Goal: Check status

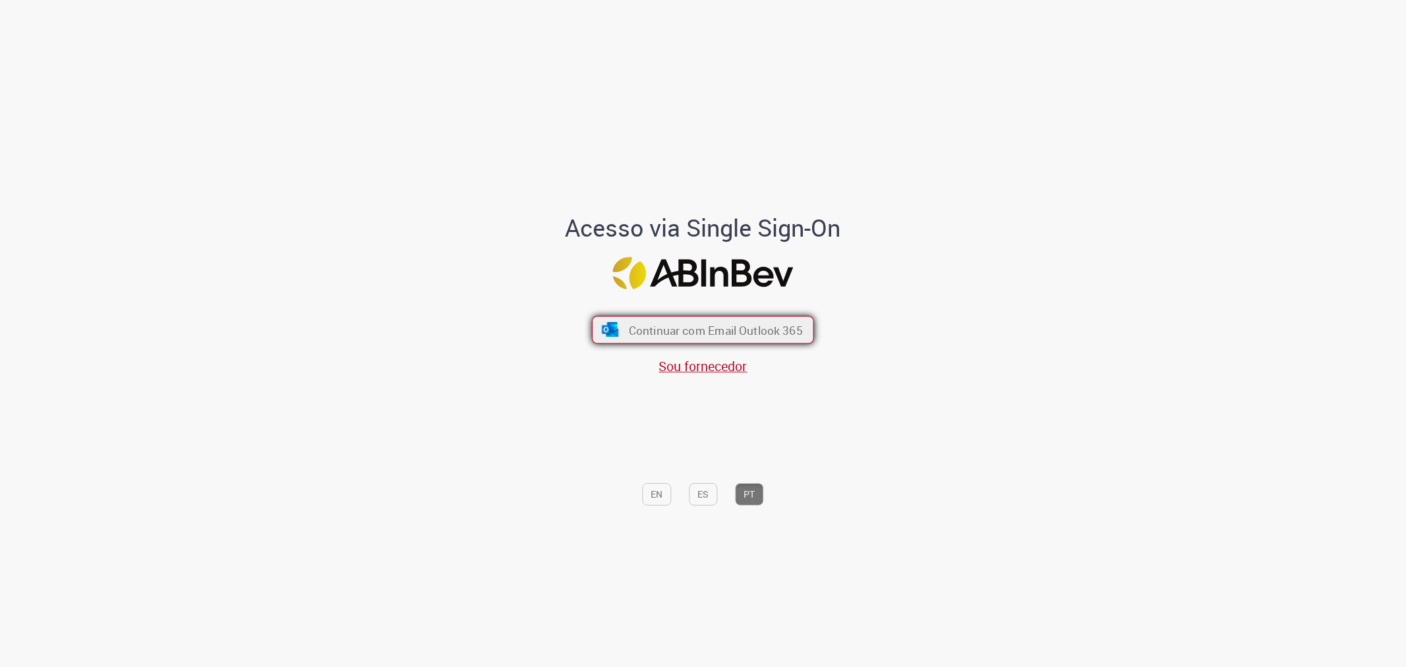
click at [683, 320] on button "Continuar com Email Outlook 365" at bounding box center [703, 330] width 222 height 28
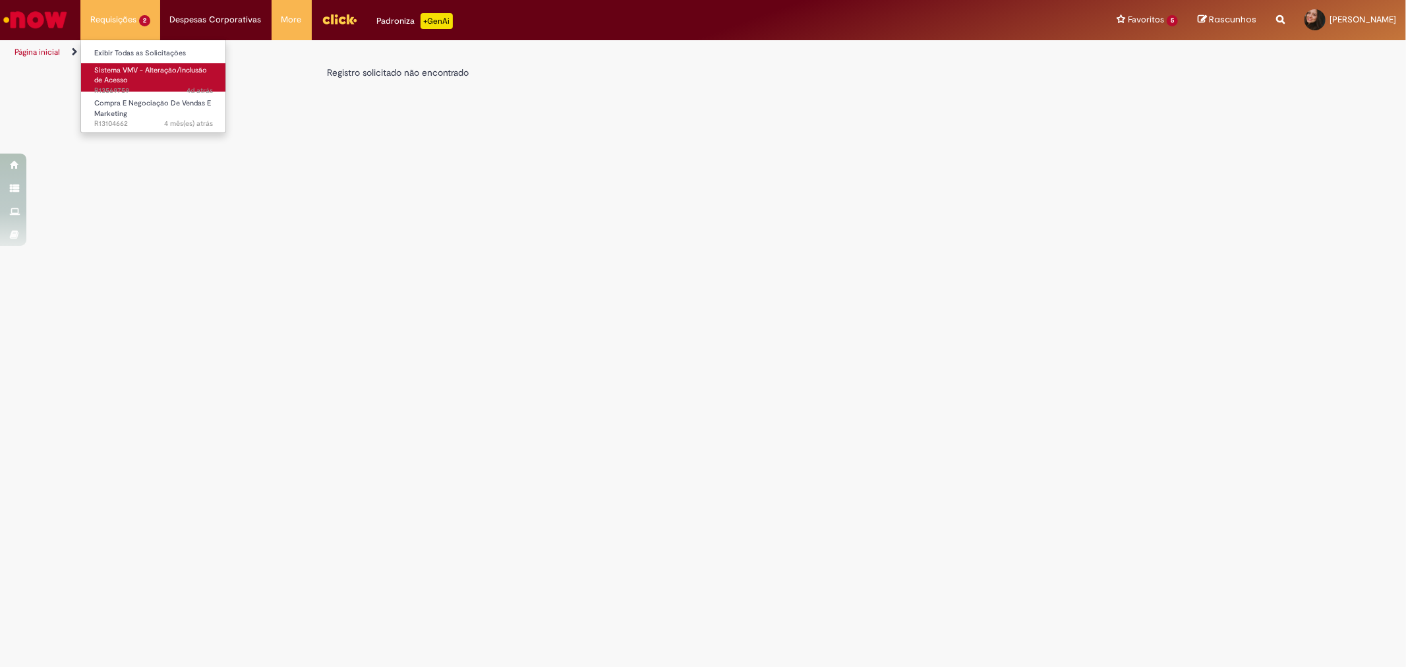
click at [137, 83] on link "Sistema VMV - Alteração/Inclusão de Acesso 4d atrás 4 dias atrás R13569759" at bounding box center [153, 77] width 145 height 28
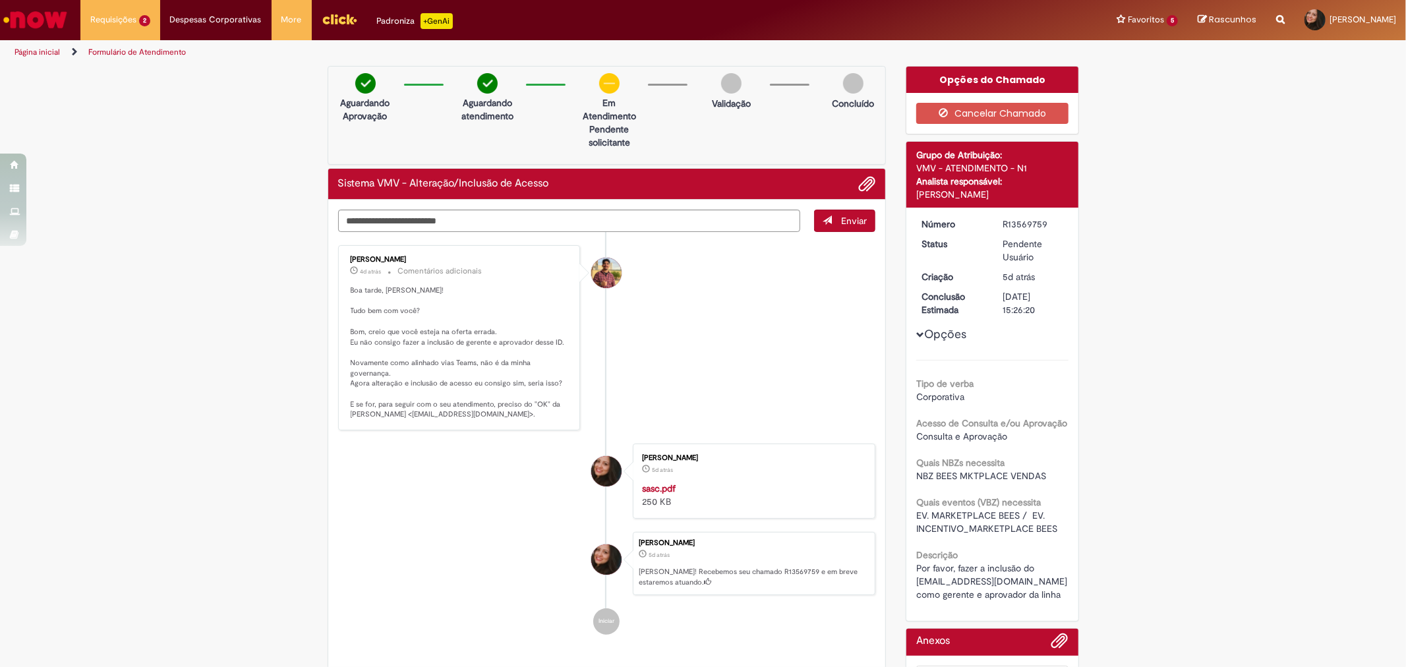
click at [812, 346] on li "[PERSON_NAME] 4d atrás 4 dias atrás Comentários adicionais Boa tarde, [PERSON_N…" at bounding box center [607, 337] width 538 height 185
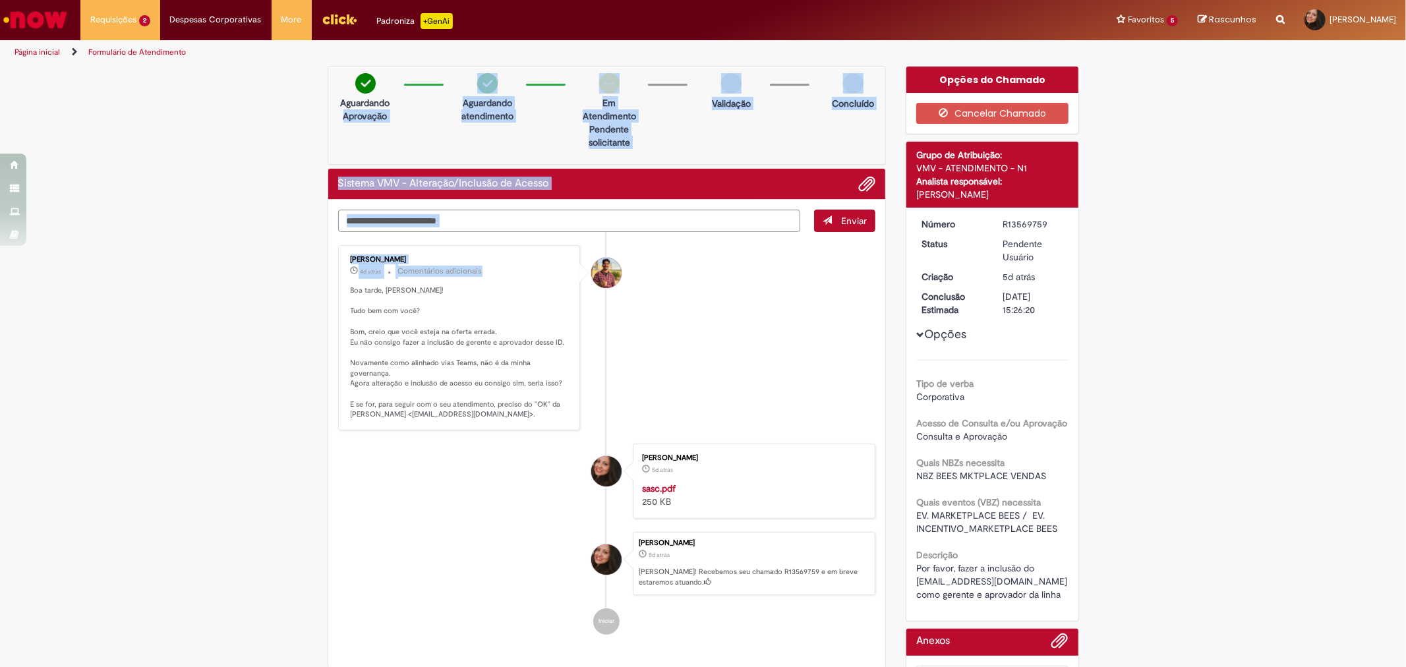
drag, startPoint x: 303, startPoint y: 156, endPoint x: 507, endPoint y: 256, distance: 227.2
click at [507, 256] on div "Verificar Código de Barras Aguardando Aprovação Aguardando atendimento Em Atend…" at bounding box center [703, 405] width 1406 height 679
drag, startPoint x: 785, startPoint y: 411, endPoint x: 46, endPoint y: 494, distance: 743.4
click at [785, 411] on li "[PERSON_NAME] 4d atrás 4 dias atrás Comentários adicionais Boa tarde, [PERSON_N…" at bounding box center [607, 337] width 538 height 185
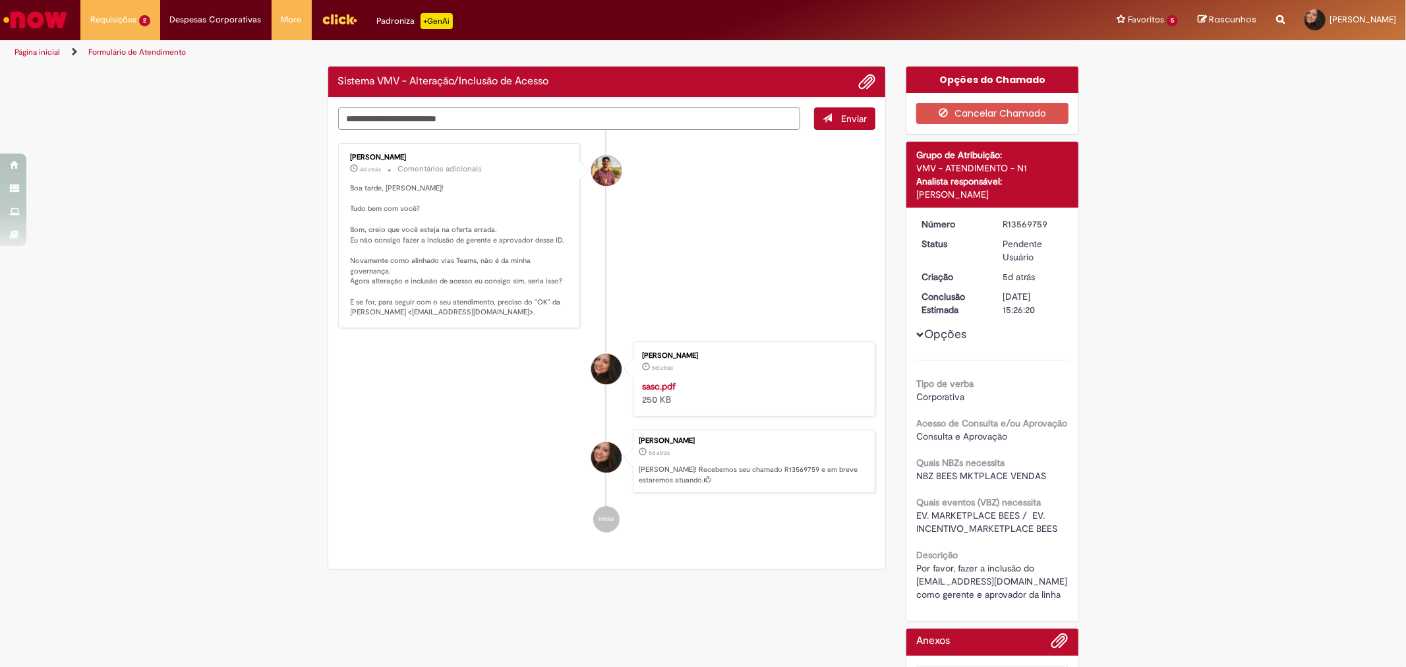
click at [419, 123] on textarea "Digite sua mensagem aqui..." at bounding box center [569, 118] width 463 height 22
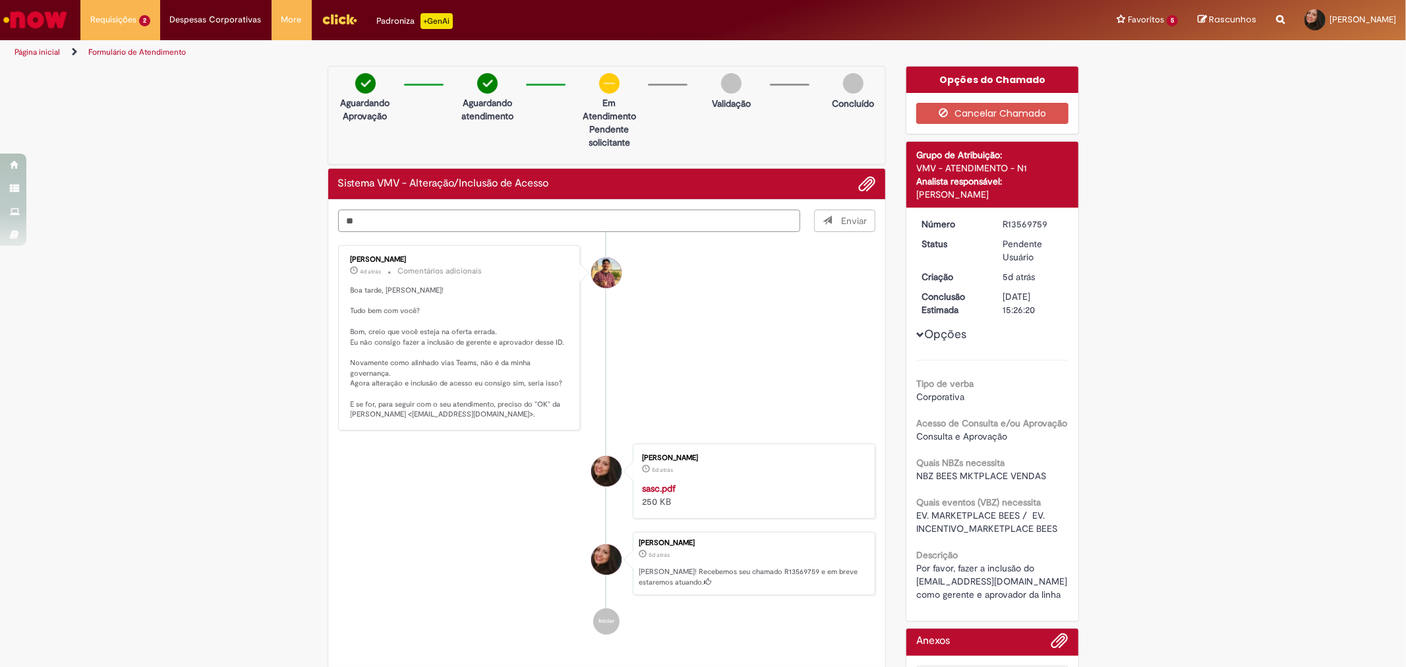
type textarea "**"
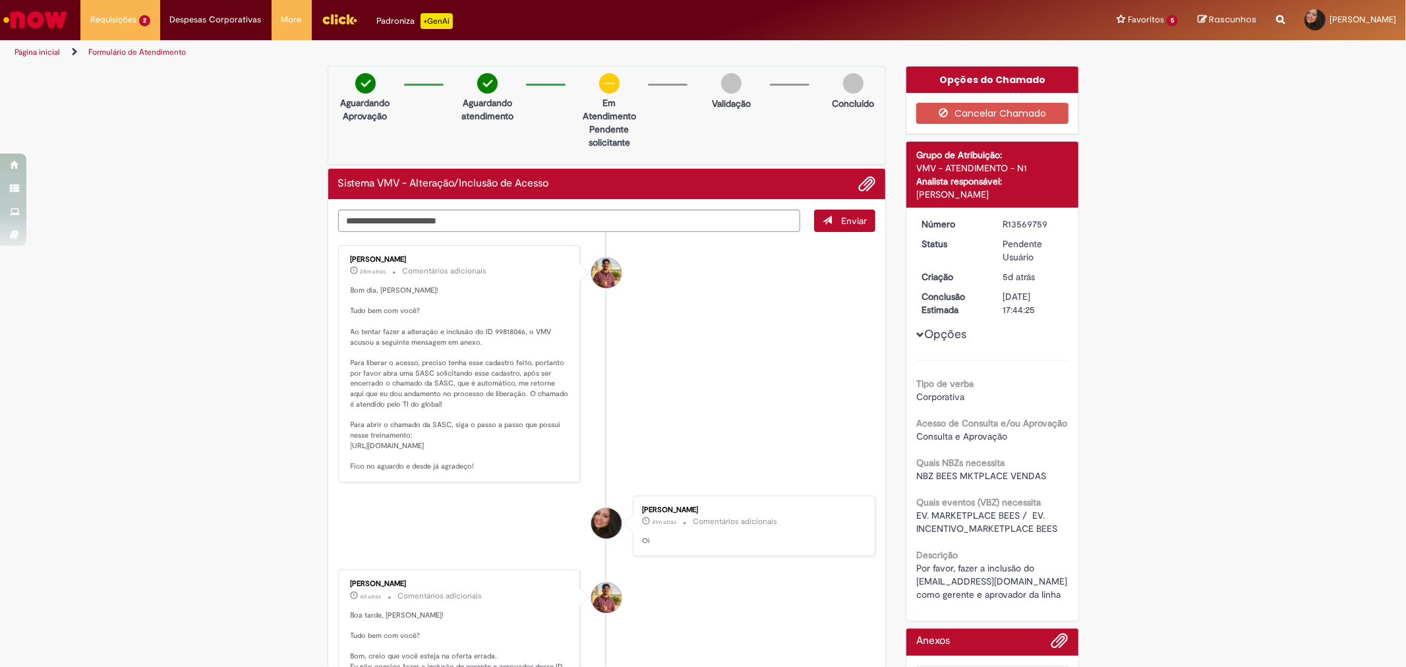
click at [342, 447] on div "Vitor Jeremias Da Silva 28m atrás 28 minutos atrás Comentários adicionais Bom d…" at bounding box center [459, 363] width 235 height 229
drag, startPoint x: 345, startPoint y: 443, endPoint x: 460, endPoint y: 490, distance: 124.5
click at [460, 472] on p "Bom dia, Elaine! Tudo bem com você? Ao tentar fazer a alteração e inclusão do I…" at bounding box center [460, 378] width 219 height 186
copy p "https://anheuserbuschinbev.sharepoint.com/:p:/r/sites/SalesMarketing_accounting…"
click at [733, 442] on li "Vitor Jeremias Da Silva 28m atrás 28 minutos atrás Comentários adicionais" at bounding box center [607, 363] width 538 height 237
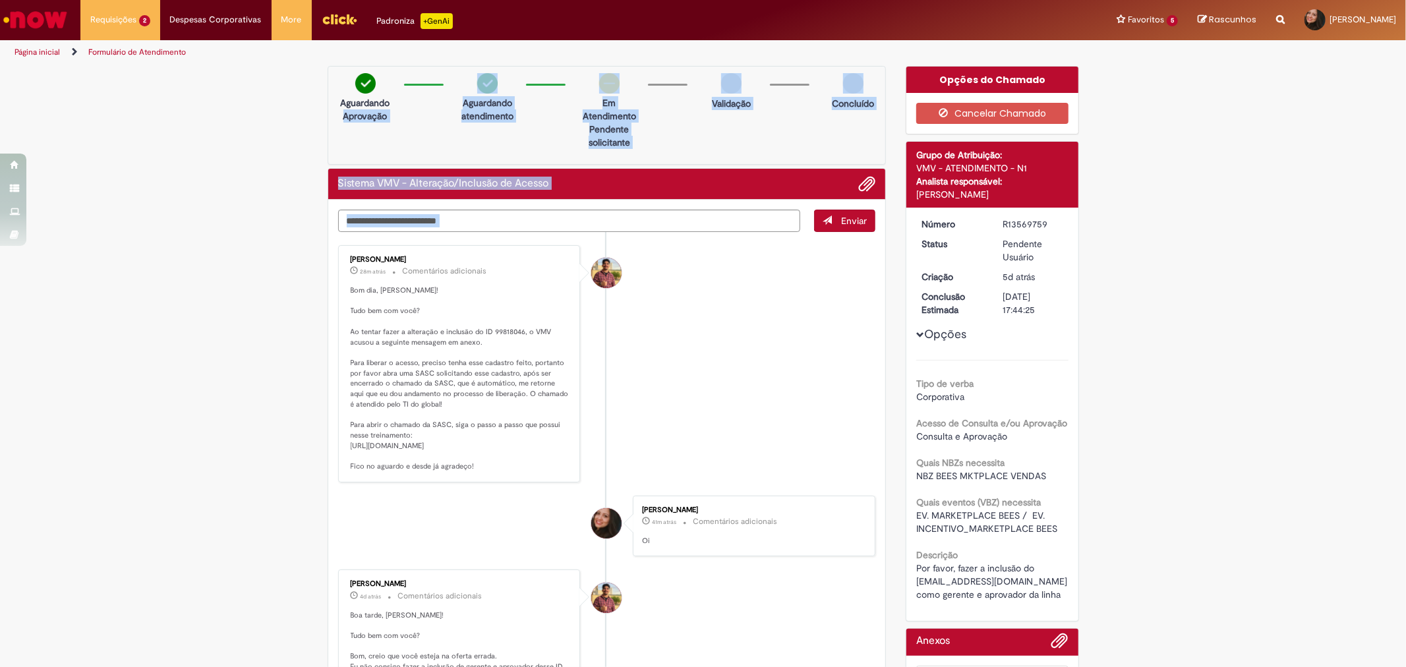
drag, startPoint x: 288, startPoint y: 148, endPoint x: 759, endPoint y: 359, distance: 516.5
click at [771, 371] on div "Verificar Código de Barras Aguardando Aprovação Aguardando atendimento Em Atend…" at bounding box center [703, 534] width 1406 height 937
click at [670, 353] on li "Vitor Jeremias Da Silva 28m atrás 28 minutos atrás Comentários adicionais" at bounding box center [607, 363] width 538 height 237
drag, startPoint x: 417, startPoint y: 244, endPoint x: 772, endPoint y: 469, distance: 420.0
click at [816, 490] on div "Verificar Código de Barras Aguardando Aprovação Aguardando atendimento Em Atend…" at bounding box center [703, 534] width 1406 height 937
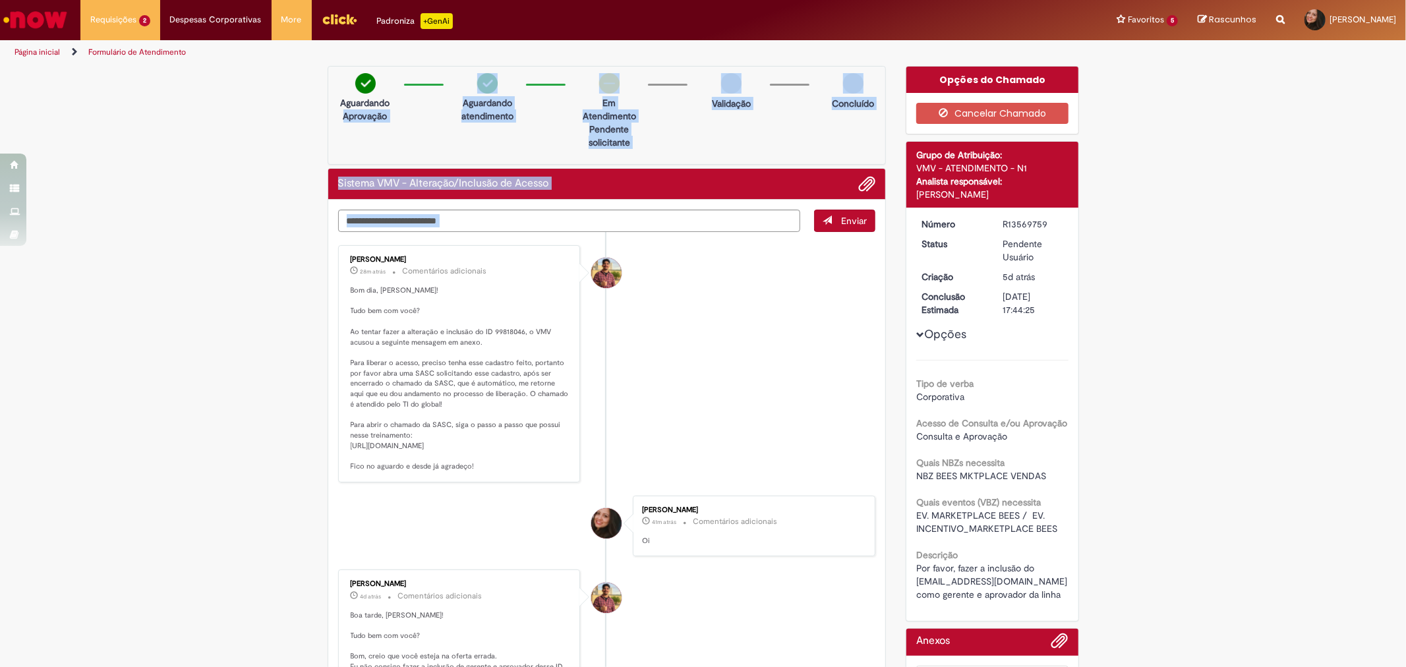
click at [633, 343] on li "Vitor Jeremias Da Silva 28m atrás 28 minutos atrás Comentários adicionais" at bounding box center [607, 363] width 538 height 237
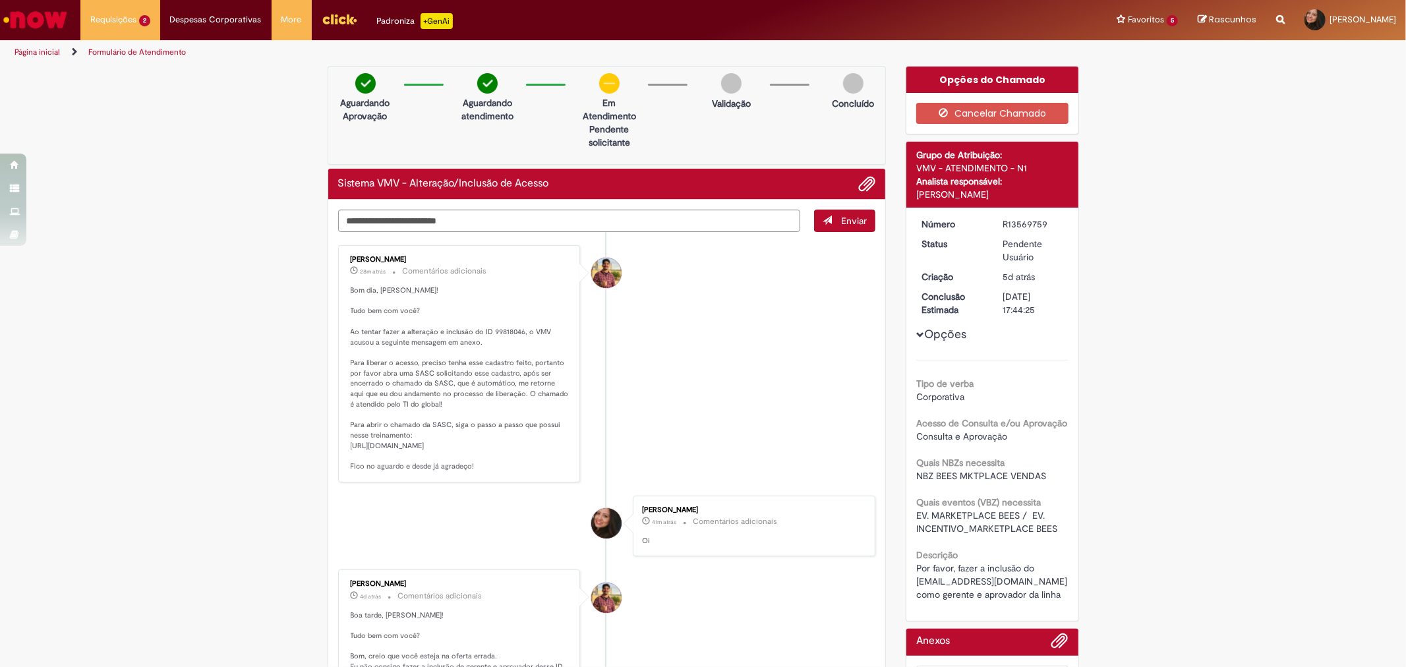
click at [796, 424] on li "Vitor Jeremias Da Silva 28m atrás 28 minutos atrás Comentários adicionais" at bounding box center [607, 363] width 538 height 237
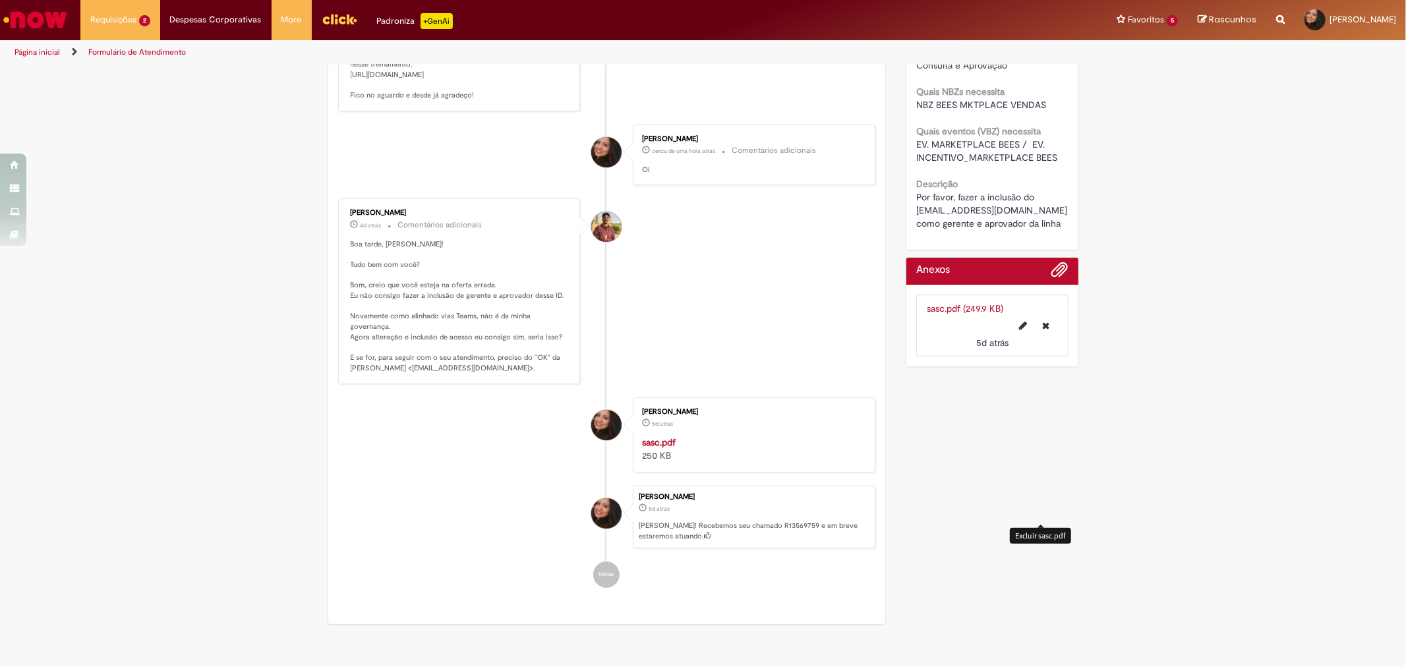
scroll to position [439, 0]
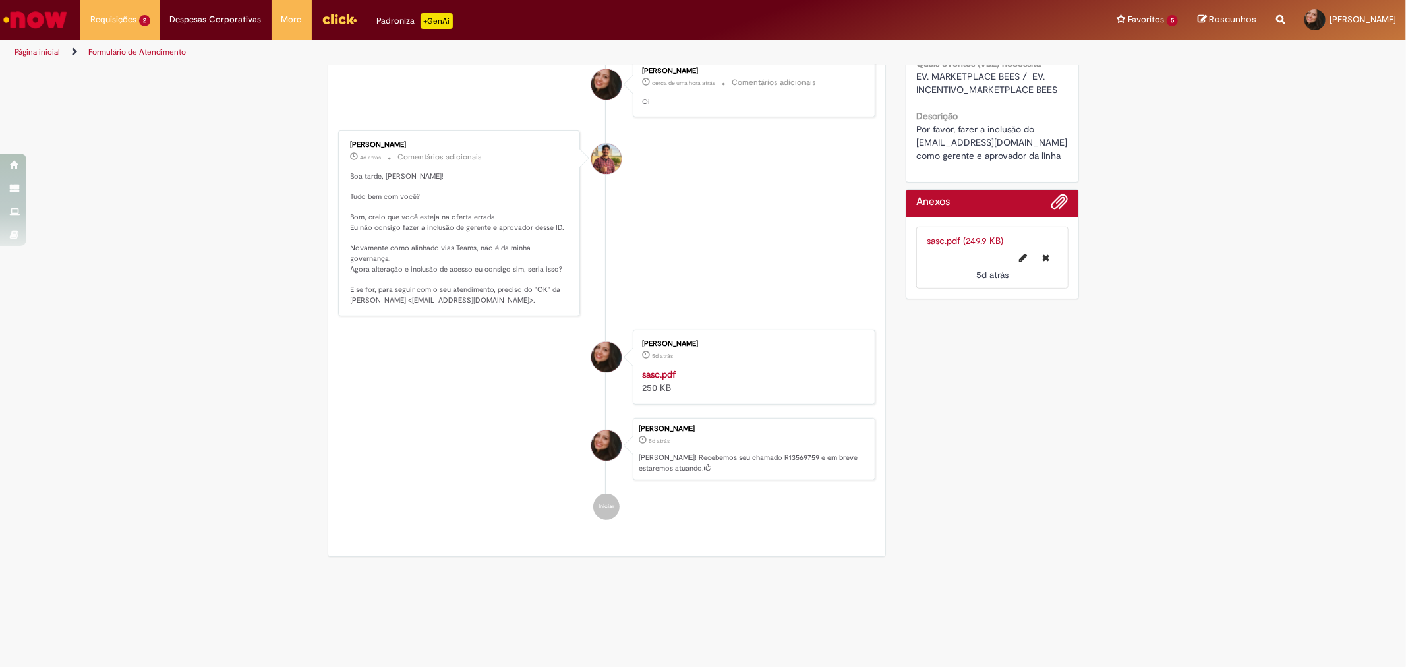
click at [940, 241] on link "sasc.pdf (249.9 KB)" at bounding box center [965, 241] width 76 height 12
